Goal: Communication & Community: Share content

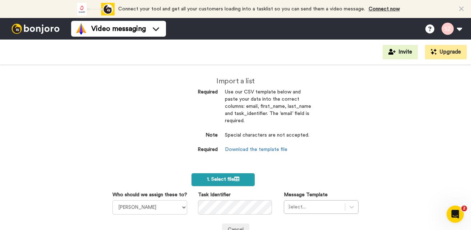
click at [235, 179] on icon at bounding box center [236, 179] width 5 height 5
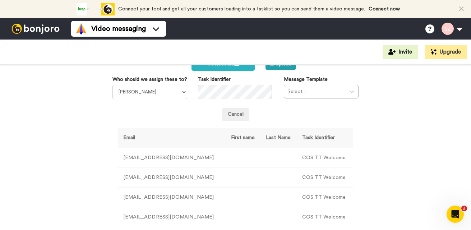
scroll to position [109, 0]
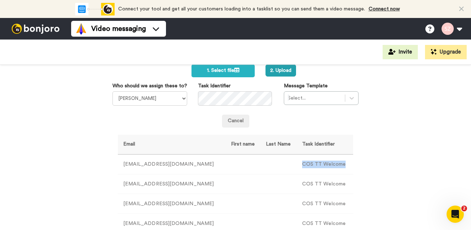
drag, startPoint x: 297, startPoint y: 163, endPoint x: 345, endPoint y: 162, distance: 48.5
click at [345, 162] on td "COS TT Welcome" at bounding box center [325, 165] width 56 height 20
copy td "COS TT Welcome"
click at [346, 97] on div at bounding box center [352, 98] width 13 height 13
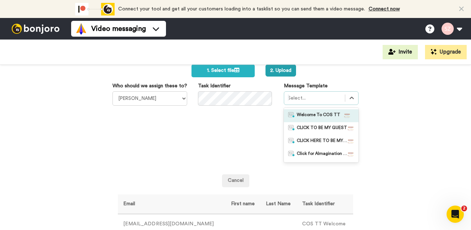
click at [326, 114] on span "Welcome To COS TT" at bounding box center [319, 115] width 44 height 7
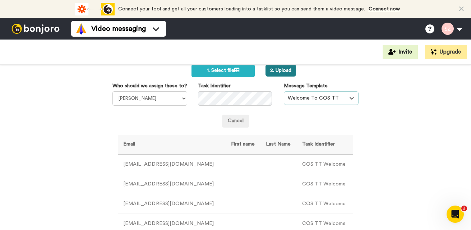
click at [279, 70] on button "2. Upload" at bounding box center [281, 70] width 31 height 12
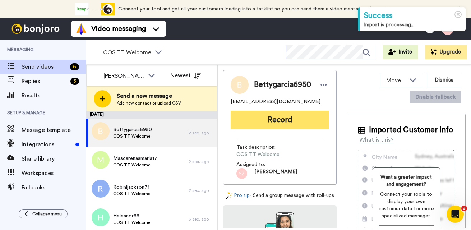
click at [277, 115] on button "Record" at bounding box center [280, 120] width 99 height 19
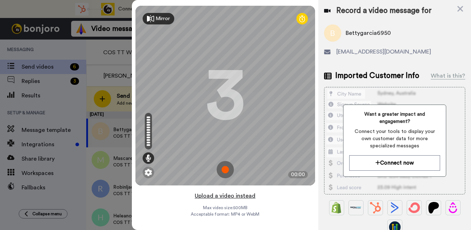
click at [220, 197] on button "Upload a video instead" at bounding box center [225, 195] width 65 height 9
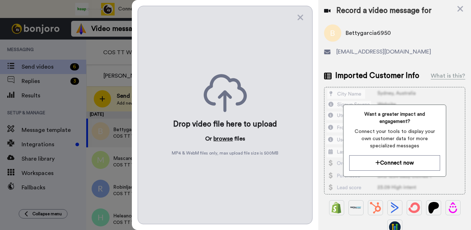
click at [224, 139] on button "browse" at bounding box center [223, 138] width 19 height 9
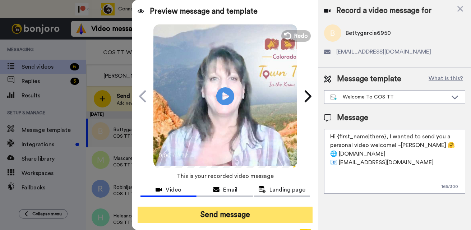
click at [225, 212] on button "Send message" at bounding box center [225, 215] width 175 height 17
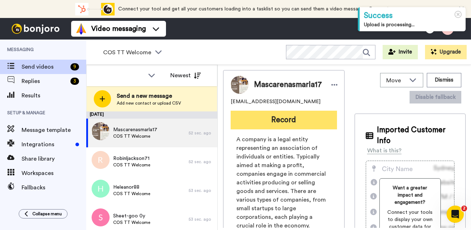
click at [264, 117] on button "Record" at bounding box center [284, 120] width 106 height 19
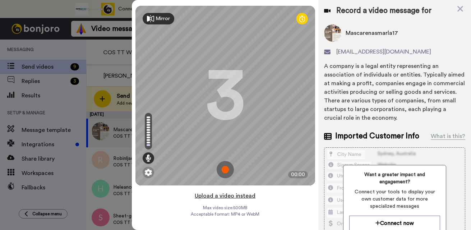
click at [206, 198] on button "Upload a video instead" at bounding box center [225, 195] width 65 height 9
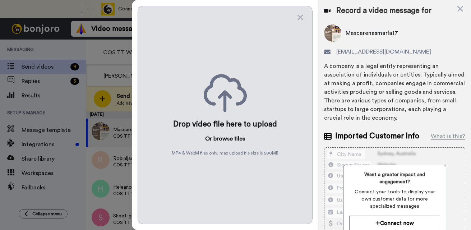
click at [224, 138] on button "browse" at bounding box center [223, 138] width 19 height 9
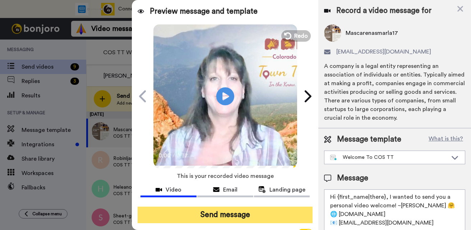
click at [228, 213] on button "Send message" at bounding box center [225, 215] width 175 height 17
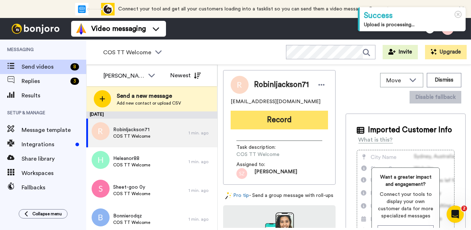
click at [284, 120] on button "Record" at bounding box center [279, 120] width 97 height 19
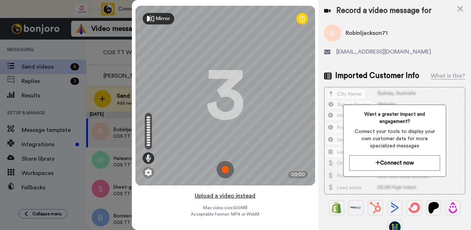
click at [223, 196] on button "Upload a video instead" at bounding box center [225, 195] width 65 height 9
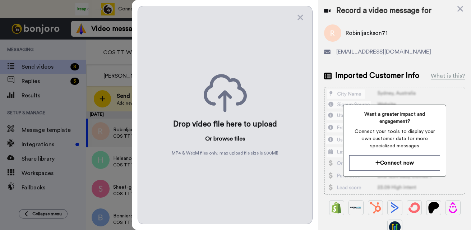
click at [223, 137] on button "browse" at bounding box center [223, 138] width 19 height 9
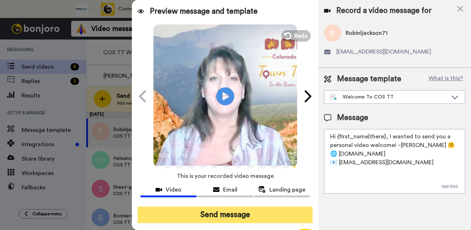
click at [245, 215] on button "Send message" at bounding box center [225, 215] width 175 height 17
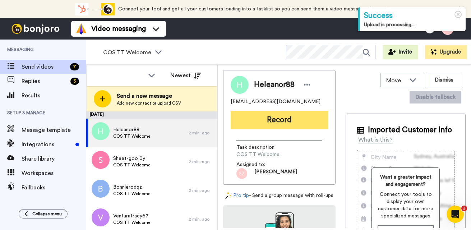
click at [269, 119] on button "Record" at bounding box center [279, 120] width 97 height 19
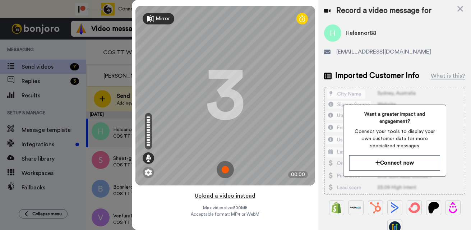
click at [224, 197] on button "Upload a video instead" at bounding box center [225, 195] width 65 height 9
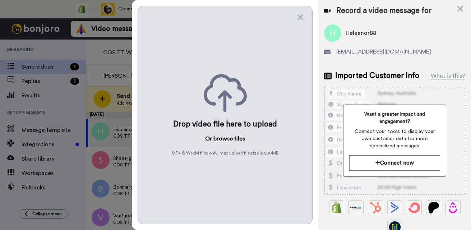
click at [224, 139] on button "browse" at bounding box center [223, 138] width 19 height 9
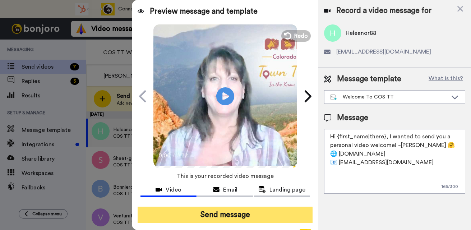
click at [220, 211] on button "Send message" at bounding box center [225, 215] width 175 height 17
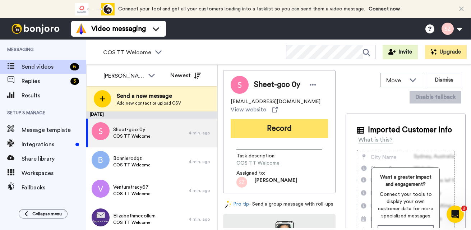
click at [275, 125] on button "Record" at bounding box center [279, 128] width 97 height 19
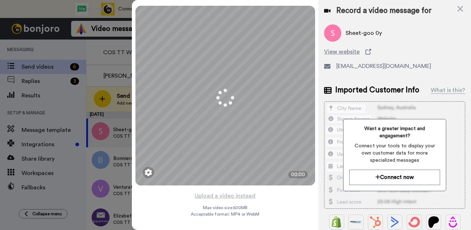
click at [227, 195] on button "Upload a video instead" at bounding box center [225, 195] width 65 height 9
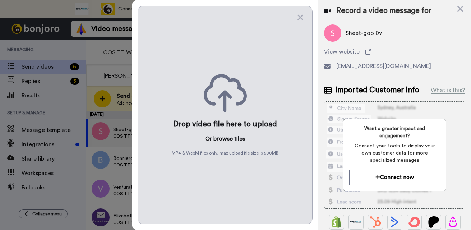
click at [225, 138] on button "browse" at bounding box center [223, 138] width 19 height 9
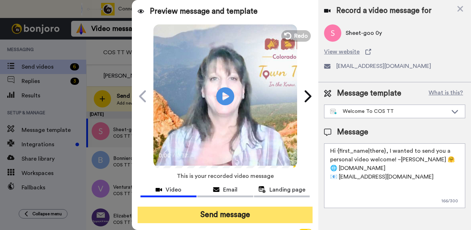
click at [224, 214] on button "Send message" at bounding box center [225, 215] width 175 height 17
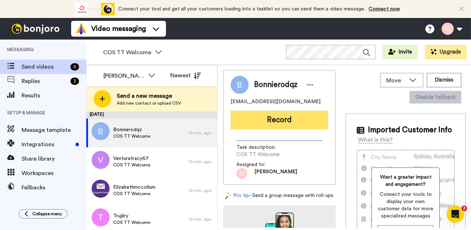
click at [268, 119] on button "Record" at bounding box center [279, 120] width 97 height 19
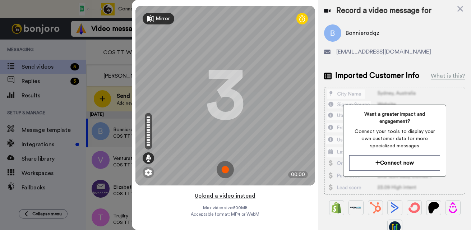
click at [230, 197] on button "Upload a video instead" at bounding box center [225, 195] width 65 height 9
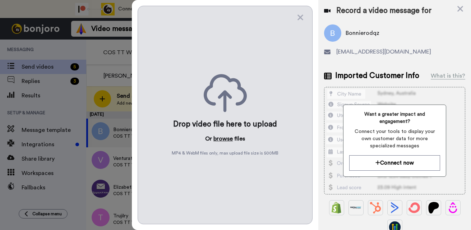
click at [223, 138] on button "browse" at bounding box center [223, 138] width 19 height 9
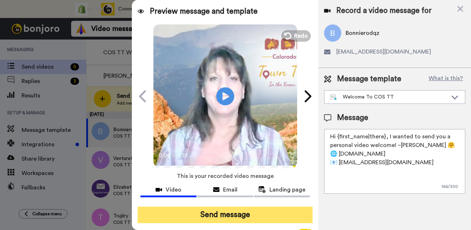
click at [234, 214] on button "Send message" at bounding box center [225, 215] width 175 height 17
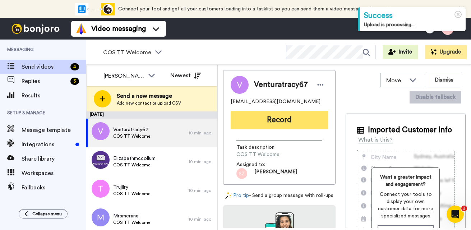
click at [257, 120] on button "Record" at bounding box center [279, 120] width 97 height 19
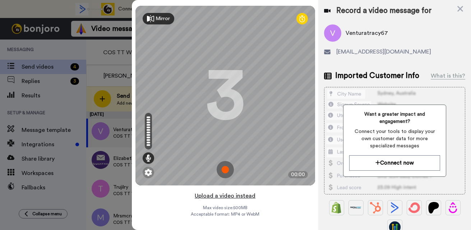
click at [219, 197] on button "Upload a video instead" at bounding box center [225, 195] width 65 height 9
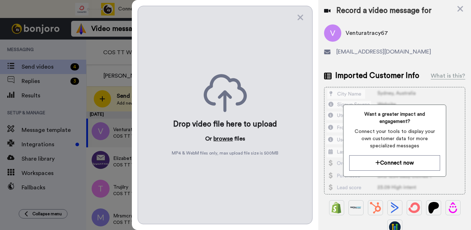
click at [220, 139] on button "browse" at bounding box center [223, 138] width 19 height 9
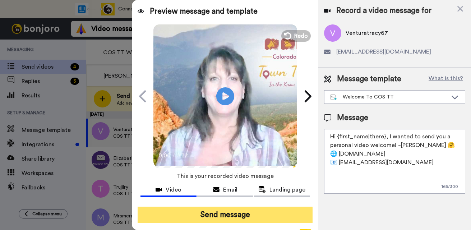
click at [227, 216] on button "Send message" at bounding box center [225, 215] width 175 height 17
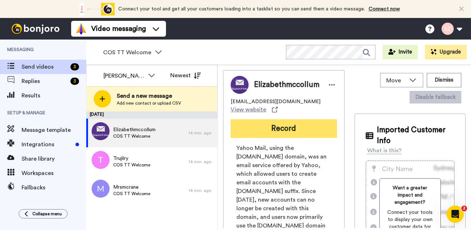
click at [282, 133] on button "Record" at bounding box center [284, 128] width 106 height 19
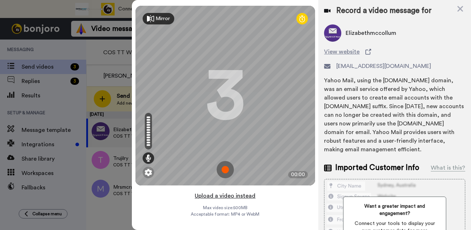
click at [213, 196] on button "Upload a video instead" at bounding box center [225, 195] width 65 height 9
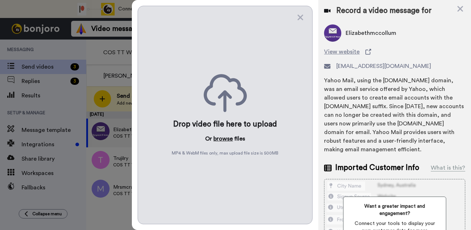
click at [221, 137] on button "browse" at bounding box center [223, 138] width 19 height 9
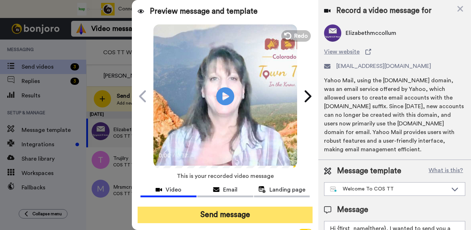
click at [221, 211] on button "Send message" at bounding box center [225, 215] width 175 height 17
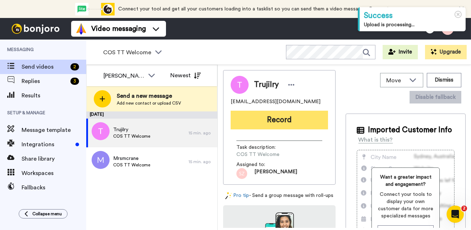
click at [269, 123] on button "Record" at bounding box center [279, 120] width 97 height 19
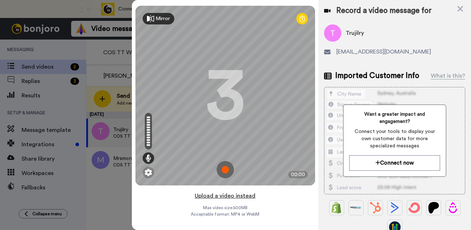
click at [217, 196] on button "Upload a video instead" at bounding box center [225, 195] width 65 height 9
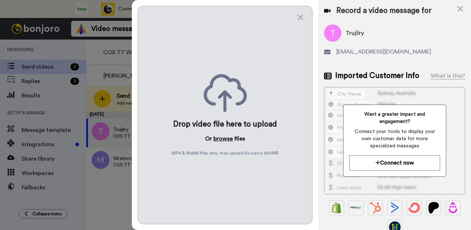
click at [223, 142] on button "browse" at bounding box center [223, 138] width 19 height 9
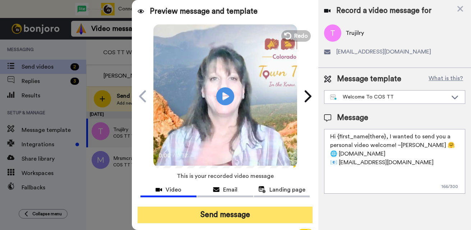
click at [231, 213] on button "Send message" at bounding box center [225, 215] width 175 height 17
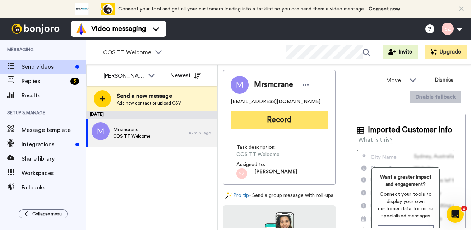
click at [278, 114] on button "Record" at bounding box center [279, 120] width 97 height 19
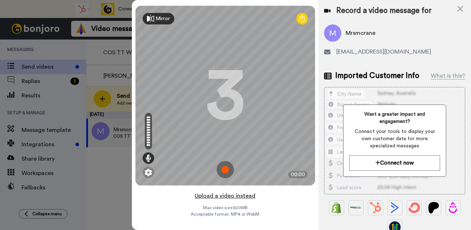
click at [233, 196] on button "Upload a video instead" at bounding box center [225, 195] width 65 height 9
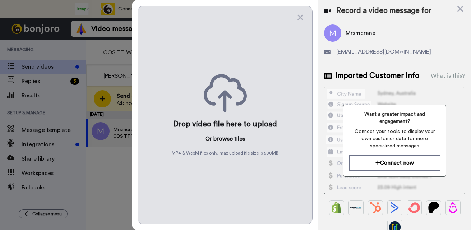
click at [225, 138] on button "browse" at bounding box center [223, 138] width 19 height 9
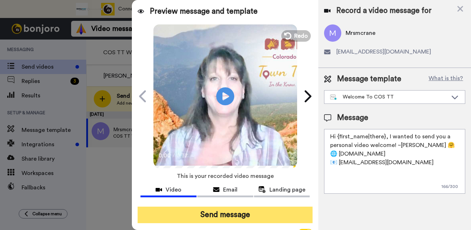
click at [227, 211] on button "Send message" at bounding box center [225, 215] width 175 height 17
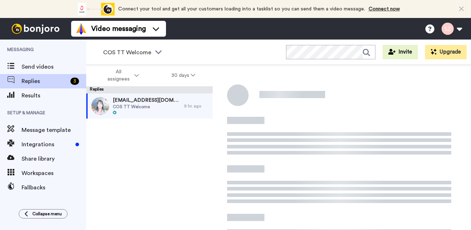
scroll to position [25, 0]
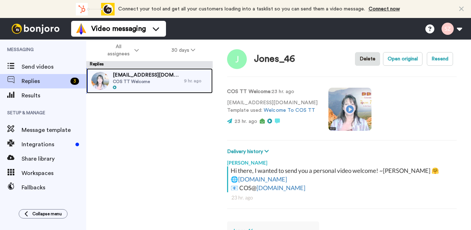
click at [157, 83] on span "COS TT Welcome" at bounding box center [147, 82] width 68 height 6
type textarea "x"
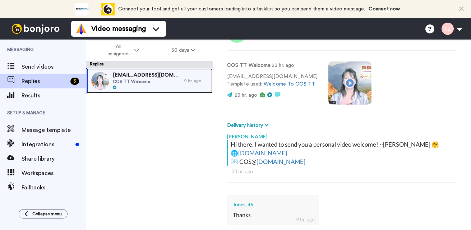
scroll to position [0, 0]
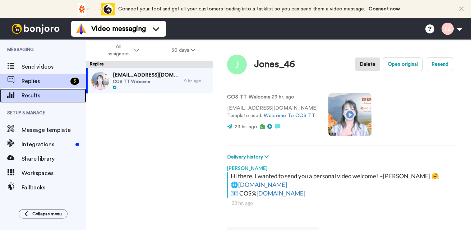
click at [42, 96] on span "Results" at bounding box center [54, 95] width 65 height 9
